Goal: Task Accomplishment & Management: Manage account settings

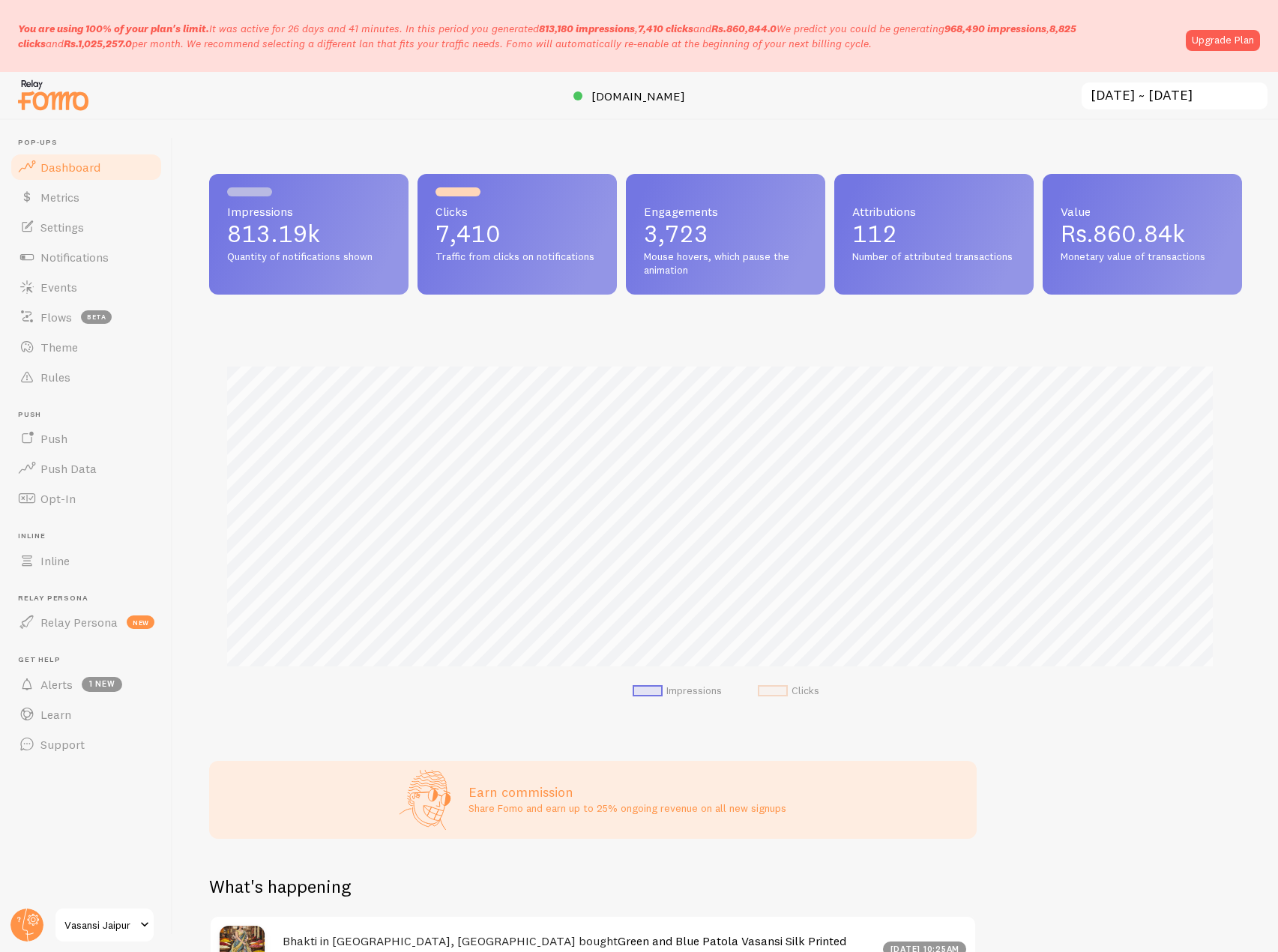
scroll to position [749352, 748651]
click at [30, 919] on circle at bounding box center [26, 925] width 33 height 33
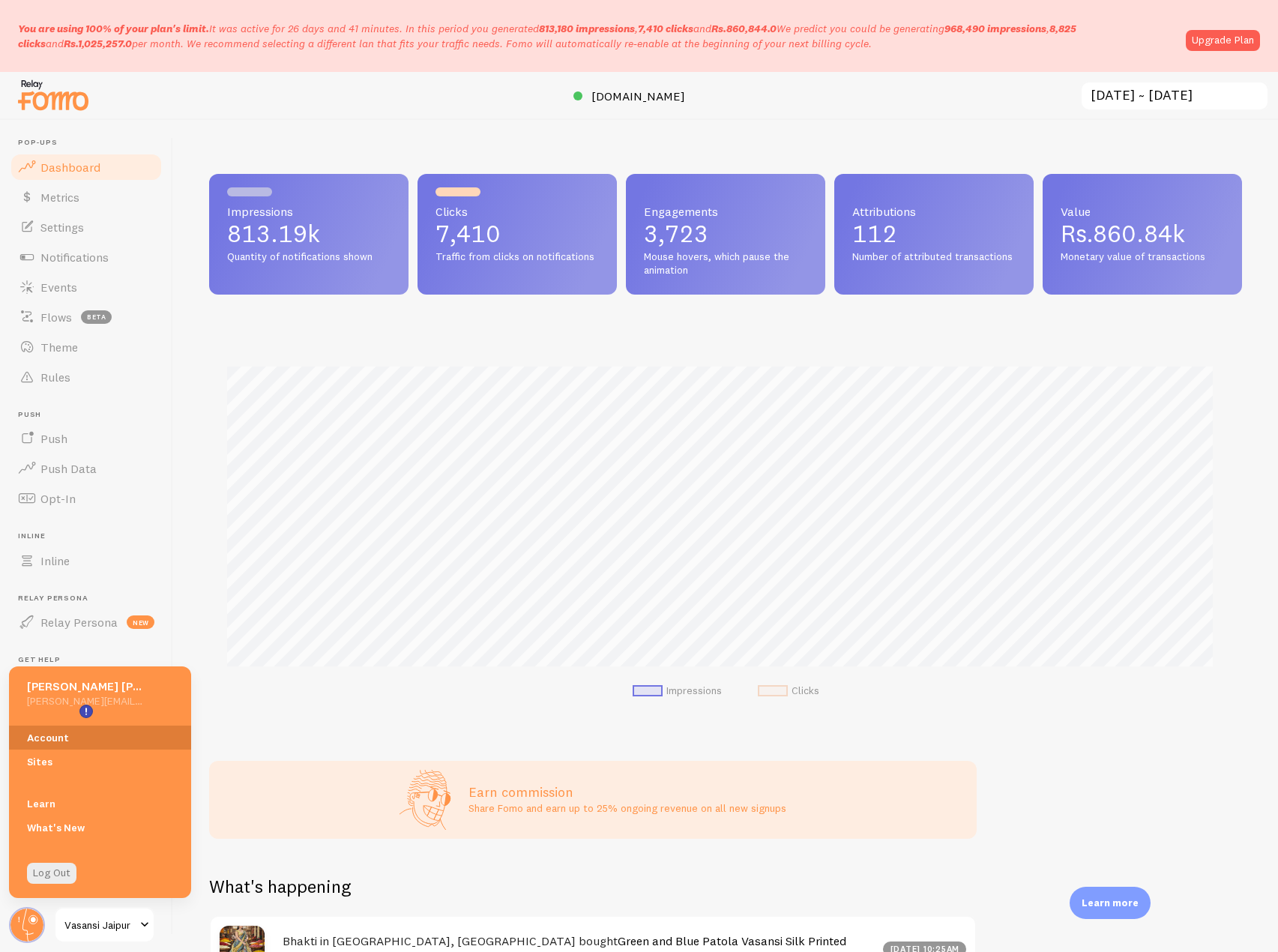
click at [54, 731] on link "Account" at bounding box center [100, 738] width 182 height 24
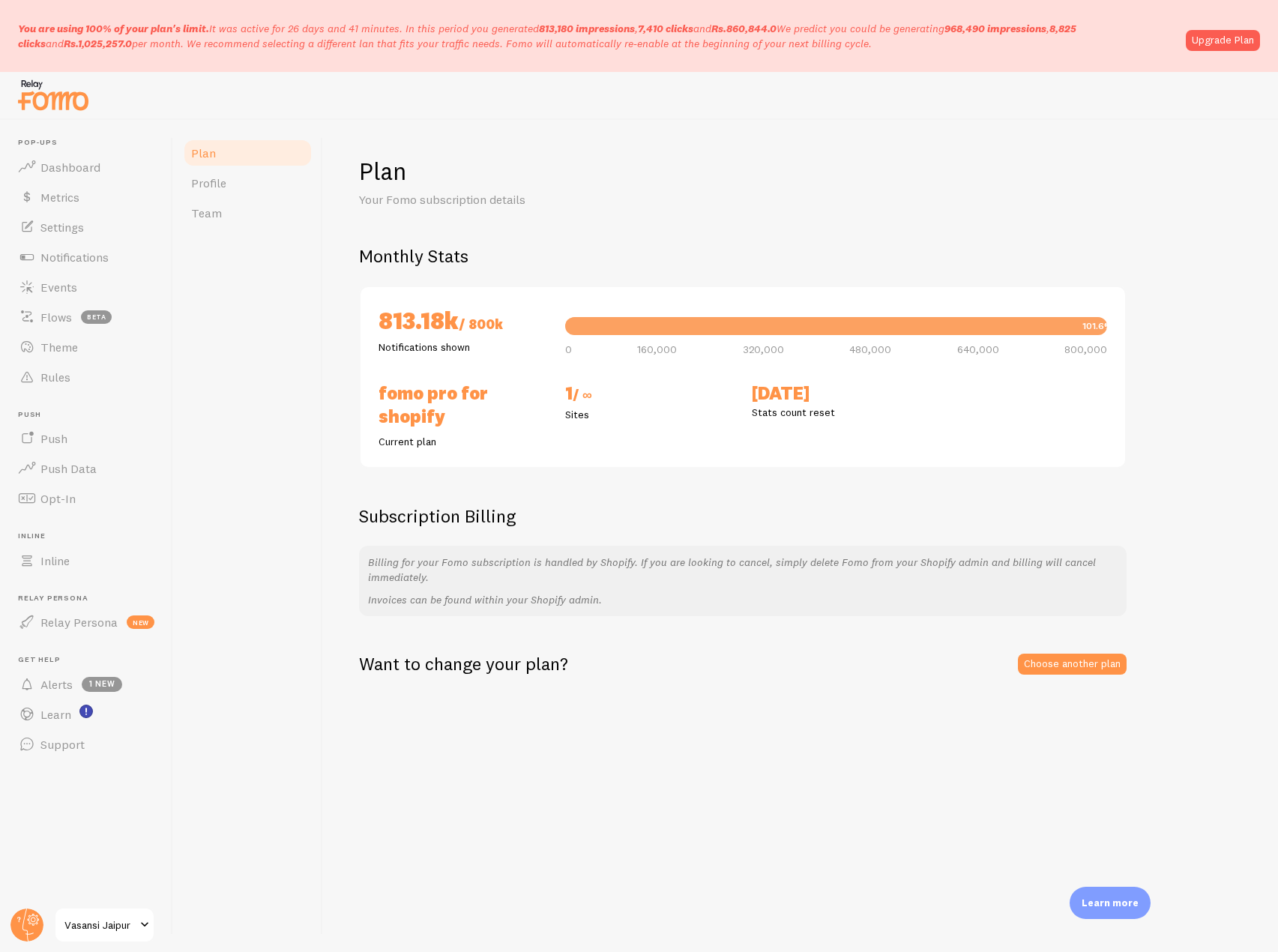
drag, startPoint x: 21, startPoint y: 20, endPoint x: 834, endPoint y: 38, distance: 813.2
click at [834, 38] on div "You are using 100% of your plan's limit. It was active for 26 days and 41 minut…" at bounding box center [639, 36] width 1278 height 72
copy p "You are using 100% of your plan's limit. It was active for 26 days and 41 minut…"
click at [76, 224] on span "Settings" at bounding box center [62, 227] width 43 height 15
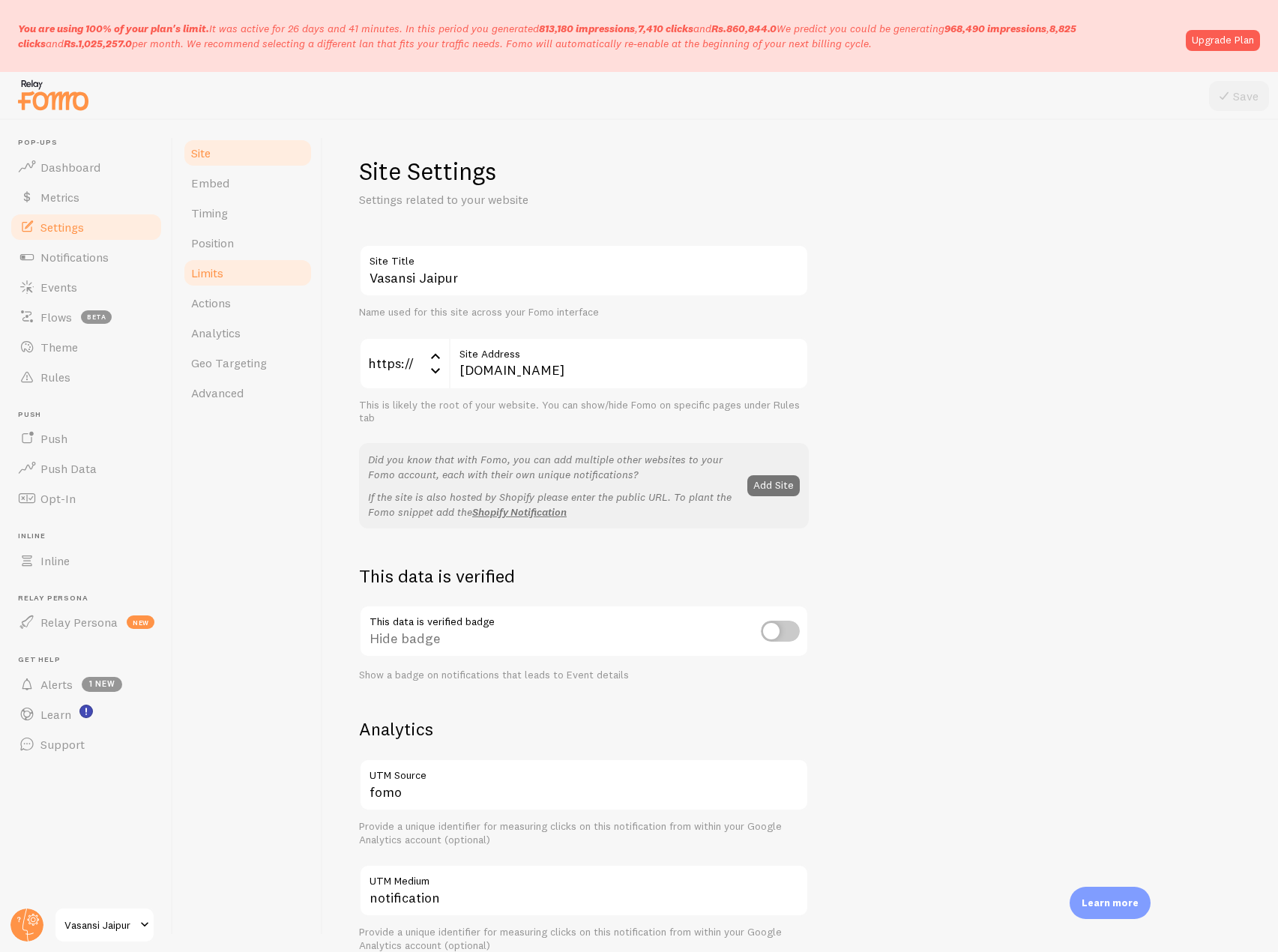
click at [209, 273] on span "Limits" at bounding box center [207, 273] width 32 height 15
